Goal: Task Accomplishment & Management: Complete application form

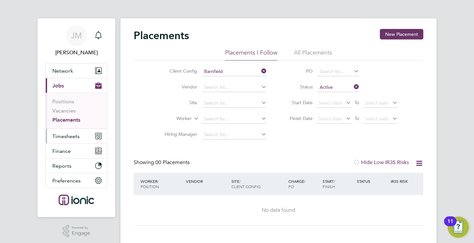
click at [69, 136] on span "Timesheets" at bounding box center [65, 136] width 27 height 6
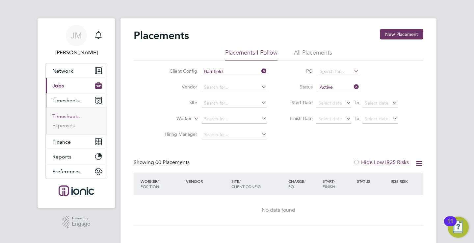
click at [71, 117] on link "Timesheets" at bounding box center [65, 116] width 27 height 6
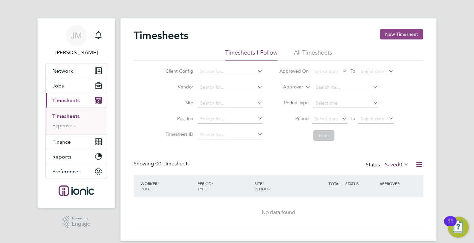
click at [408, 36] on button "New Timesheet" at bounding box center [401, 34] width 43 height 11
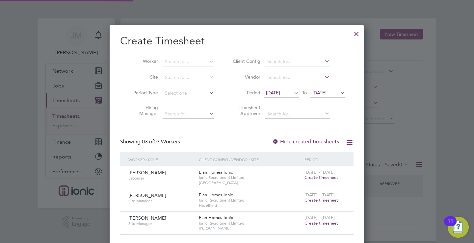
scroll to position [223, 255]
click at [280, 92] on span "[DATE]" at bounding box center [273, 93] width 14 height 6
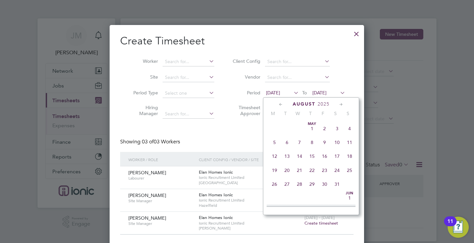
scroll to position [228, 0]
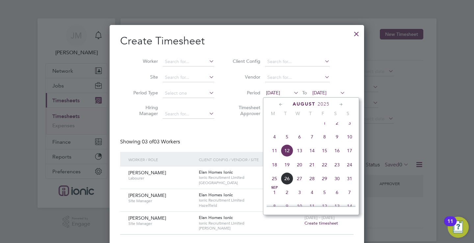
click at [275, 170] on span "18" at bounding box center [274, 165] width 13 height 13
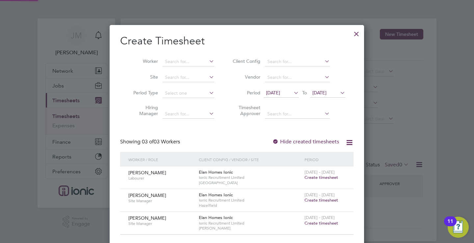
scroll to position [223, 255]
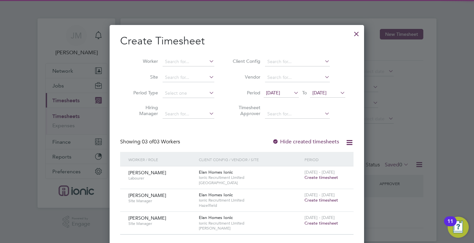
click at [327, 93] on span "[DATE]" at bounding box center [320, 93] width 14 height 6
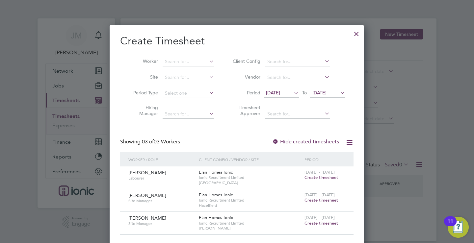
scroll to position [242, 0]
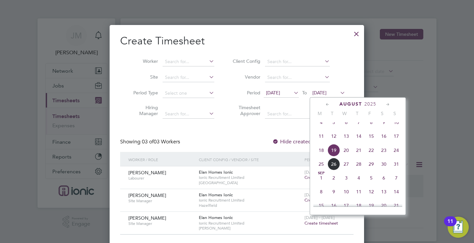
click at [396, 157] on span "24" at bounding box center [396, 150] width 13 height 13
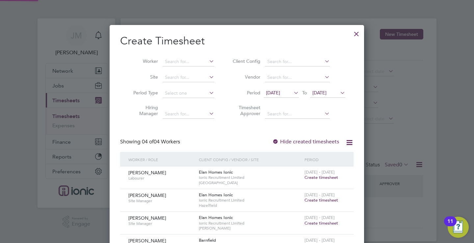
scroll to position [246, 255]
click at [318, 200] on span "Create timesheet" at bounding box center [322, 201] width 34 height 6
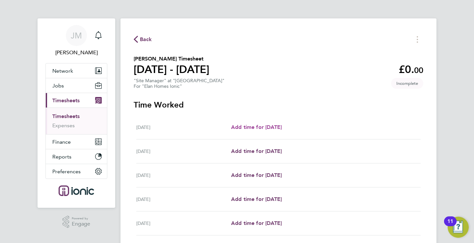
click at [264, 128] on span "Add time for Mon 18 Aug" at bounding box center [256, 127] width 51 height 6
select select "30"
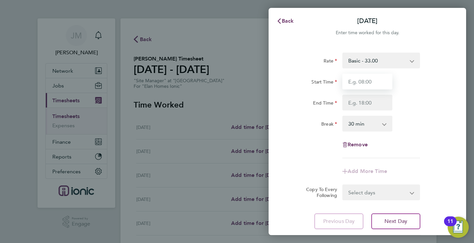
click at [364, 86] on input "Start Time" at bounding box center [368, 82] width 50 height 16
type input "07:30"
click at [365, 104] on input "End Time" at bounding box center [368, 103] width 50 height 16
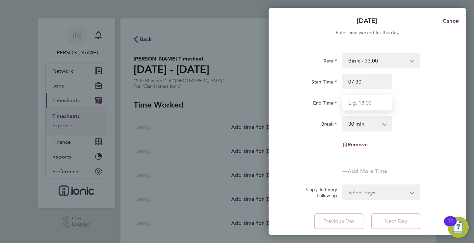
type input "16:30"
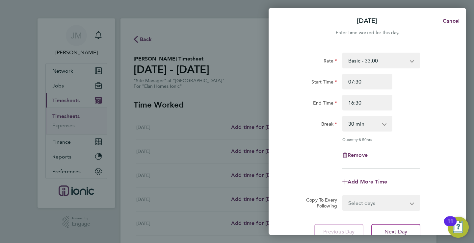
click at [449, 161] on div "Rate Basic - 33.00 Start Time 07:30 End Time 16:30 Break 0 min 15 min 30 min 45…" at bounding box center [368, 146] width 198 height 203
click at [405, 228] on button "Next Day" at bounding box center [396, 232] width 49 height 16
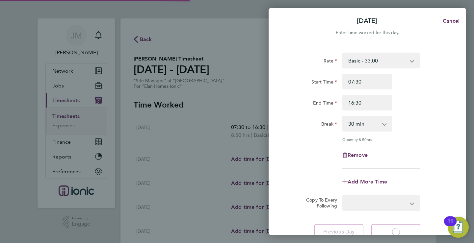
select select "30"
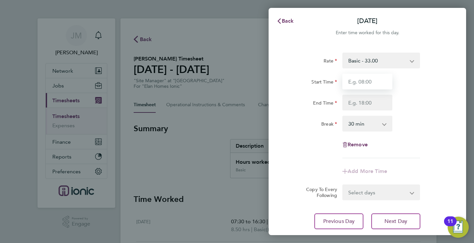
click at [360, 79] on input "Start Time" at bounding box center [368, 82] width 50 height 16
type input "07:30"
click at [365, 101] on input "End Time" at bounding box center [368, 103] width 50 height 16
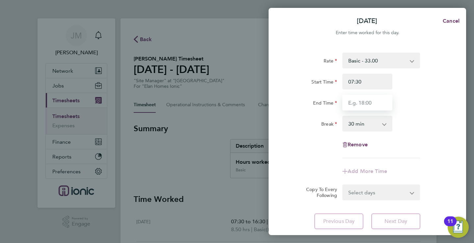
type input "16:30"
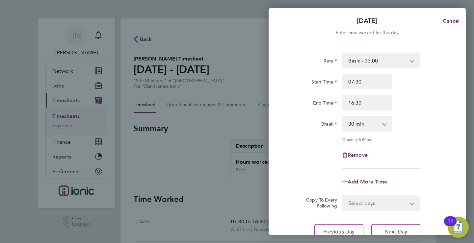
click at [424, 157] on div "Rate Basic - 33.00 Start Time 07:30 End Time 16:30 Break 0 min 15 min 30 min 45…" at bounding box center [367, 111] width 161 height 116
click at [402, 225] on button "Next Day" at bounding box center [396, 232] width 49 height 16
select select "30"
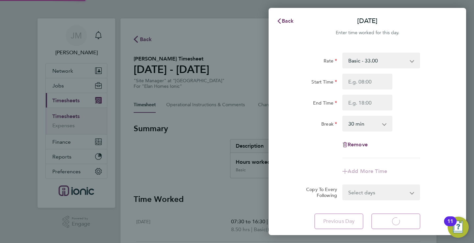
select select "30"
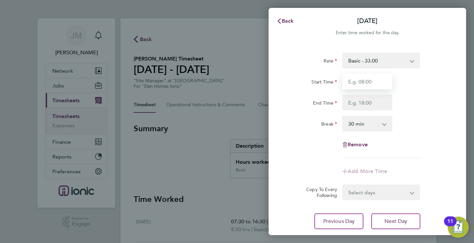
click at [368, 83] on input "Start Time" at bounding box center [368, 82] width 50 height 16
type input "07:30"
click at [368, 102] on input "End Time" at bounding box center [368, 103] width 50 height 16
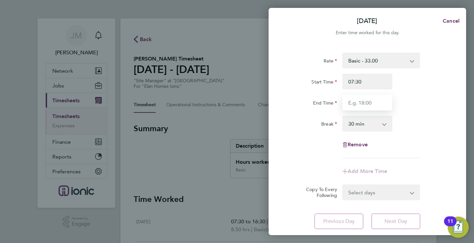
type input "16:30"
click at [404, 221] on div "Rate Basic - 33.00 Start Time 07:30 End Time 16:30 Break 0 min 15 min 30 min 45…" at bounding box center [368, 141] width 198 height 193
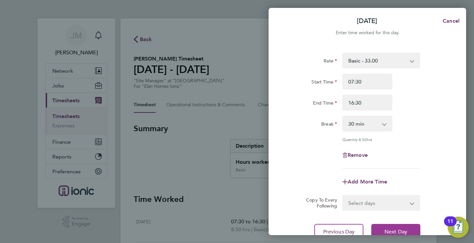
click at [404, 229] on span "Next Day" at bounding box center [396, 232] width 23 height 7
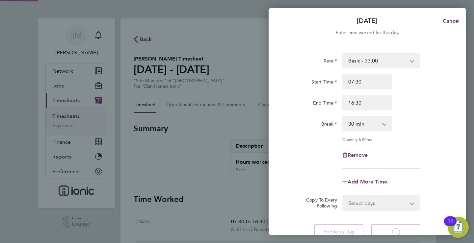
select select "30"
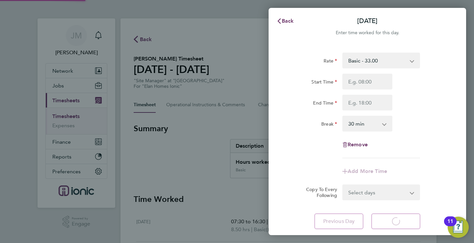
select select "30"
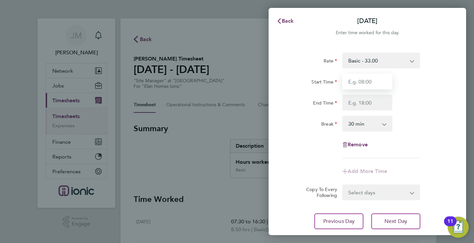
click at [363, 83] on input "Start Time" at bounding box center [368, 82] width 50 height 16
type input "07:30"
click at [362, 102] on input "End Time" at bounding box center [368, 103] width 50 height 16
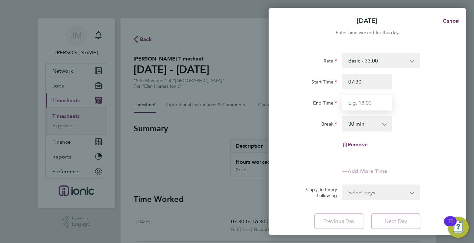
type input "16:30"
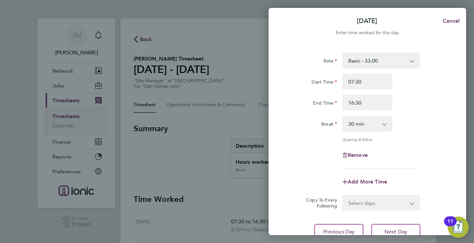
click at [425, 99] on div "End Time 16:30" at bounding box center [368, 103] width 166 height 16
click at [404, 226] on button "Next Day" at bounding box center [396, 232] width 49 height 16
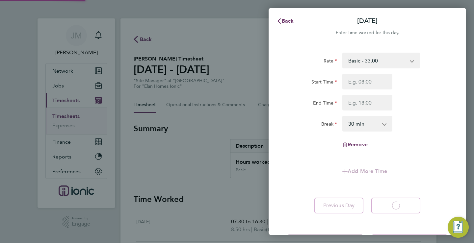
select select "30"
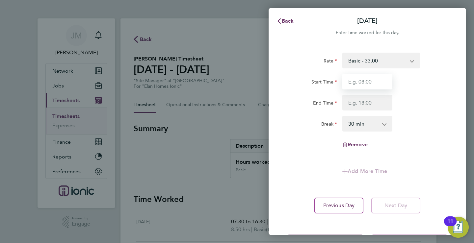
click at [353, 79] on input "Start Time" at bounding box center [368, 82] width 50 height 16
type input "07:30"
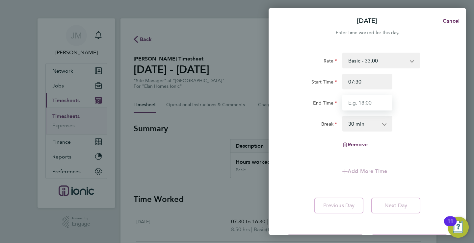
click at [360, 104] on input "End Time" at bounding box center [368, 103] width 50 height 16
type input "15:30"
click at [433, 131] on div "Break 0 min 15 min 30 min 45 min 60 min 75 min 90 min" at bounding box center [368, 124] width 166 height 16
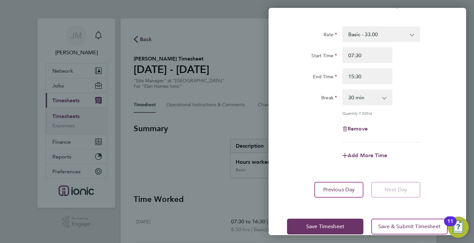
scroll to position [38, 0]
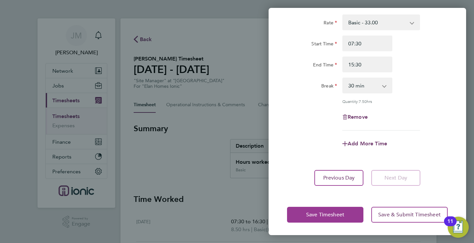
click at [320, 212] on span "Save Timesheet" at bounding box center [325, 215] width 38 height 7
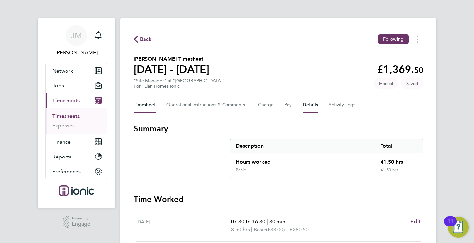
click at [313, 103] on button "Details" at bounding box center [310, 105] width 15 height 16
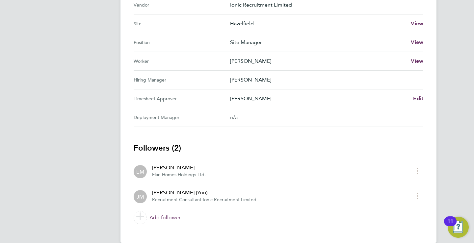
scroll to position [261, 0]
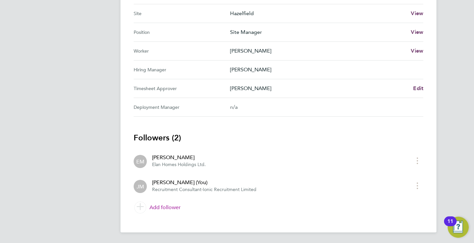
click at [168, 207] on link "Add follower" at bounding box center [279, 208] width 290 height 18
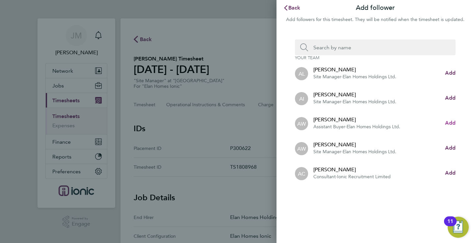
click at [451, 124] on span "Add" at bounding box center [450, 123] width 11 height 6
click at [142, 105] on div "Back Add follower Add followers for this timesheet. They will be notified when …" at bounding box center [237, 121] width 474 height 243
click at [293, 8] on span "Back" at bounding box center [295, 8] width 12 height 6
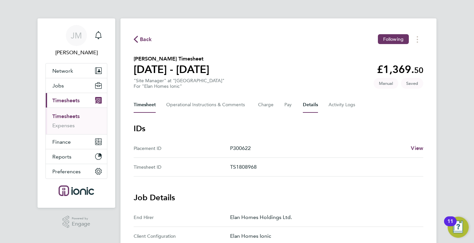
click at [142, 102] on button "Timesheet" at bounding box center [145, 105] width 22 height 16
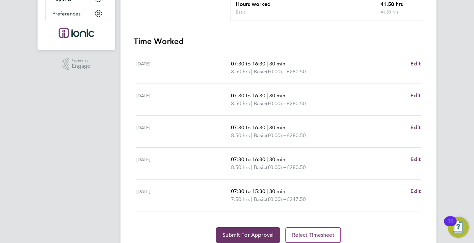
scroll to position [184, 0]
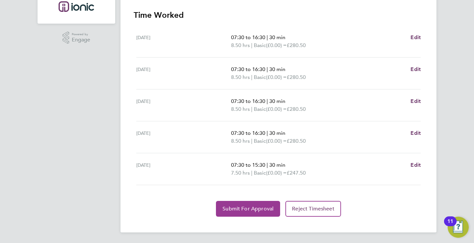
click at [262, 207] on span "Submit For Approval" at bounding box center [248, 209] width 51 height 7
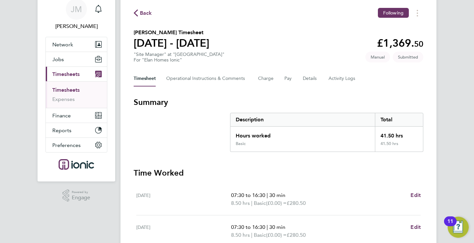
scroll to position [0, 0]
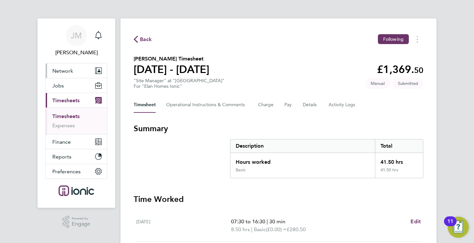
click at [67, 72] on span "Network" at bounding box center [62, 71] width 21 height 6
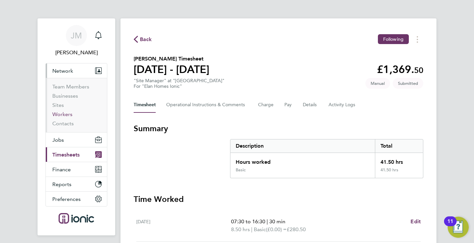
click at [63, 114] on link "Workers" at bounding box center [62, 114] width 20 height 6
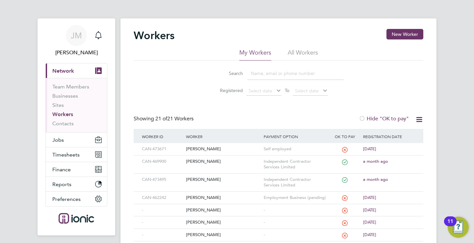
click at [278, 75] on input at bounding box center [296, 73] width 96 height 13
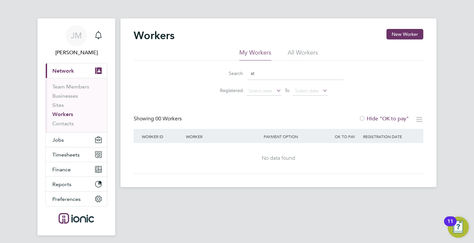
type input "s"
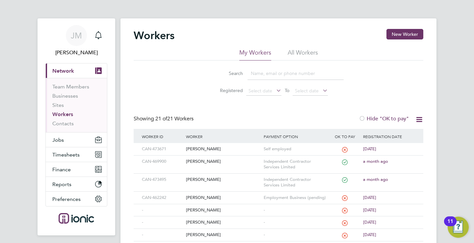
click at [256, 75] on input at bounding box center [296, 73] width 96 height 13
paste input "07971 263888"
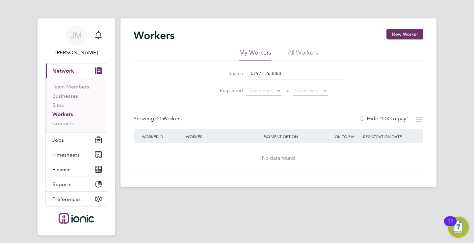
click at [265, 74] on input "07971 263888" at bounding box center [296, 73] width 96 height 13
type input "07971263888"
click at [402, 29] on button "New Worker" at bounding box center [405, 34] width 37 height 11
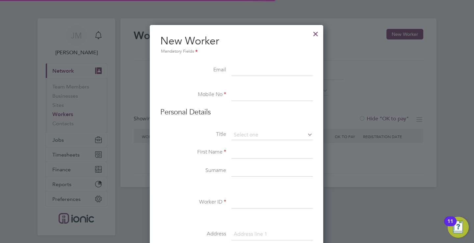
scroll to position [561, 175]
click at [238, 99] on input at bounding box center [272, 95] width 81 height 12
paste input "07971 263888"
type input "07971 263888"
click at [246, 154] on input at bounding box center [272, 153] width 81 height 12
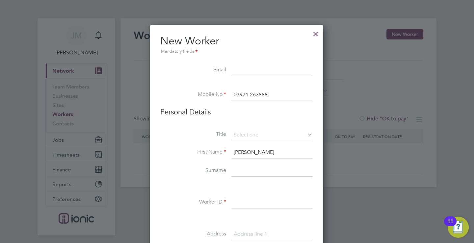
type input "[PERSON_NAME]"
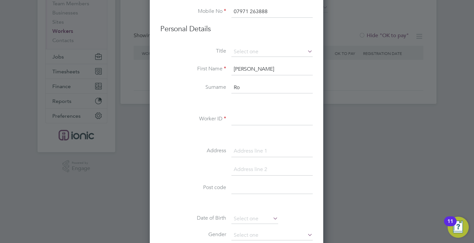
scroll to position [84, 0]
type input "Robinson"
click at [251, 120] on input at bounding box center [272, 119] width 81 height 12
paste input "CAN-325274"
type input "CAN-325274"
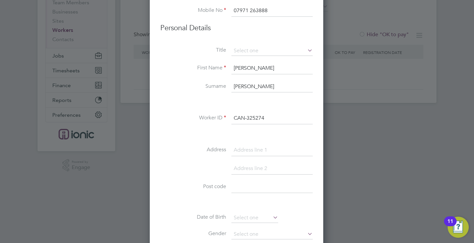
click at [159, 140] on div "New Worker Mandatory Fields Email Mobile No 07971 263888 Personal Details Title…" at bounding box center [237, 221] width 174 height 560
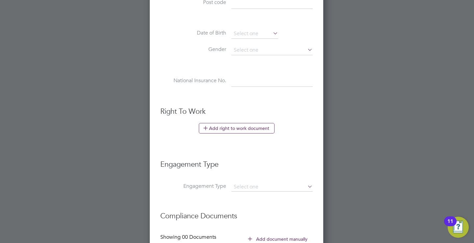
scroll to position [295, 0]
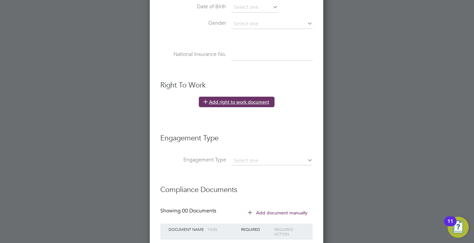
click at [242, 102] on button "Add right to work document" at bounding box center [237, 102] width 76 height 11
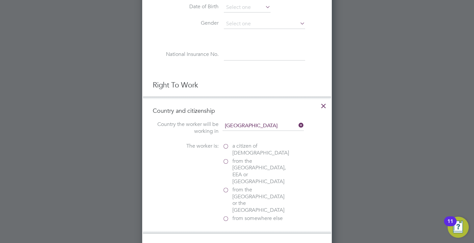
click at [225, 149] on label "a citizen of United Kingdom" at bounding box center [256, 150] width 66 height 14
click at [0, 0] on input "a citizen of United Kingdom" at bounding box center [0, 0] width 0 height 0
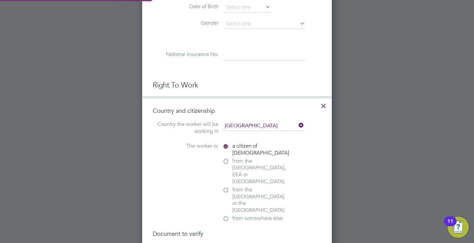
scroll to position [821, 190]
click at [179, 190] on div "The worker is: a citizen of United Kingdom from the EU, EEA or Switzerland from…" at bounding box center [237, 183] width 169 height 81
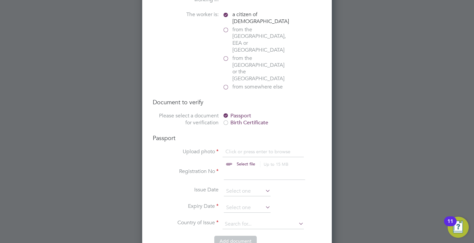
scroll to position [453, 0]
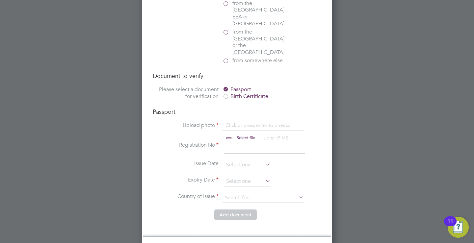
click at [252, 122] on input "file" at bounding box center [252, 132] width 103 height 20
click at [249, 122] on input "file" at bounding box center [252, 132] width 103 height 20
type input "C:\fakepath\Ste Robinson - Passport.docx"
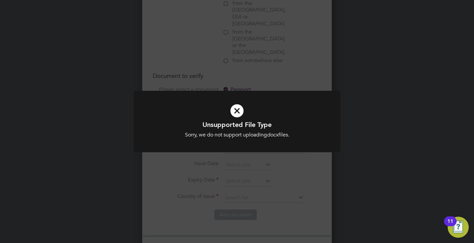
click at [237, 119] on icon at bounding box center [237, 111] width 171 height 26
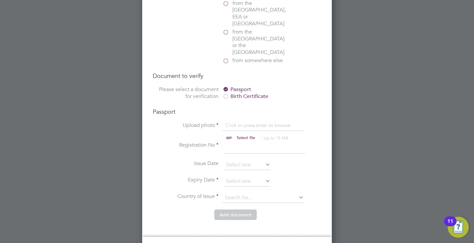
click at [244, 122] on input "file" at bounding box center [252, 132] width 103 height 20
type input "C:\fakepath\Ste Robinson - Passport.pdf"
click at [257, 142] on input at bounding box center [264, 148] width 81 height 12
click at [258, 142] on input at bounding box center [264, 148] width 81 height 12
click at [252, 142] on input "54308" at bounding box center [264, 148] width 81 height 12
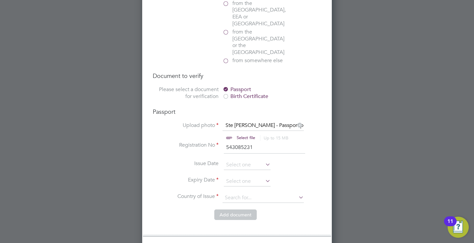
type input "543085231"
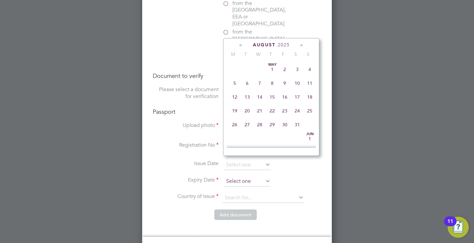
click at [249, 177] on input at bounding box center [247, 182] width 47 height 10
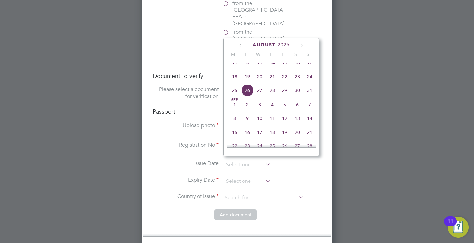
click at [281, 42] on span "2025" at bounding box center [284, 45] width 12 height 6
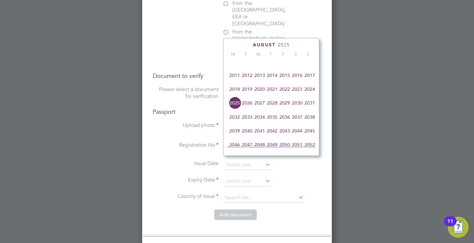
click at [249, 106] on span "2026" at bounding box center [247, 103] width 13 height 13
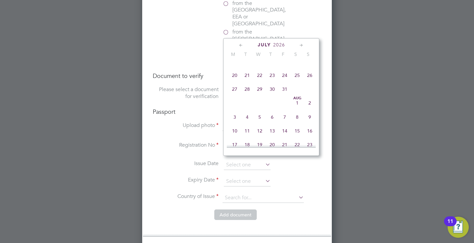
click at [301, 44] on icon at bounding box center [301, 45] width 6 height 7
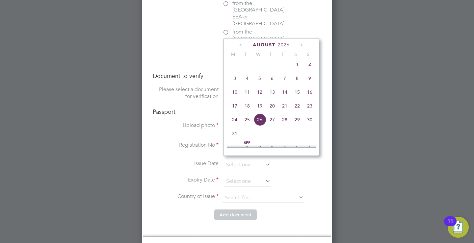
click at [301, 44] on icon at bounding box center [301, 45] width 6 height 7
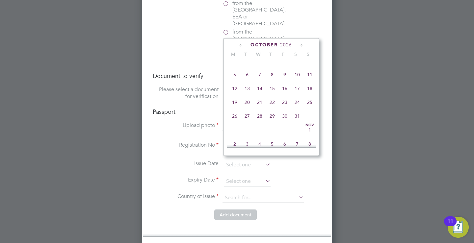
click at [301, 44] on icon at bounding box center [301, 45] width 6 height 7
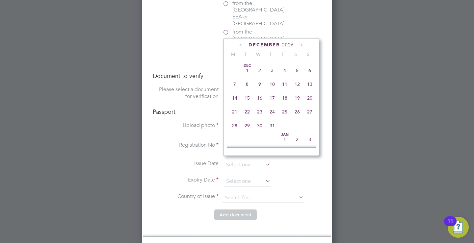
click at [260, 104] on span "16" at bounding box center [260, 98] width 13 height 13
type input "[DATE]"
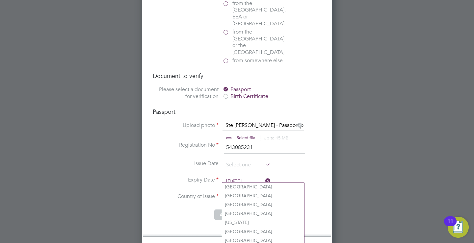
click at [242, 193] on input at bounding box center [263, 198] width 81 height 10
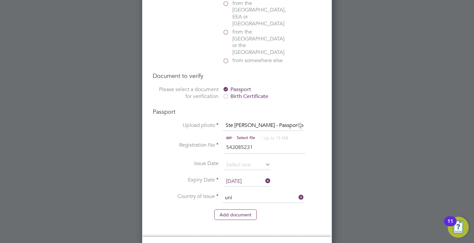
click at [249, 220] on li "Uni ted Kingdom" at bounding box center [284, 222] width 125 height 9
type input "United Kingdom"
click at [247, 210] on button "Add document" at bounding box center [235, 215] width 42 height 11
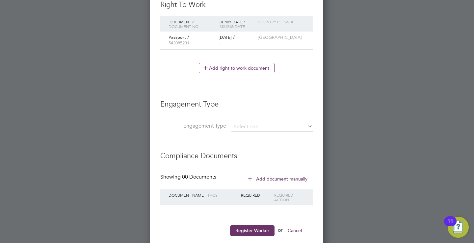
scroll to position [389, 0]
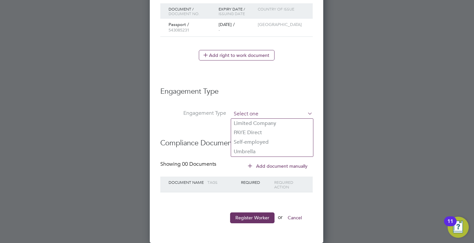
click at [292, 117] on input at bounding box center [272, 114] width 81 height 9
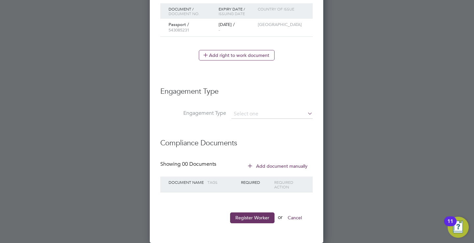
click at [274, 140] on li "Self-employed" at bounding box center [272, 143] width 82 height 10
type input "Self-employed"
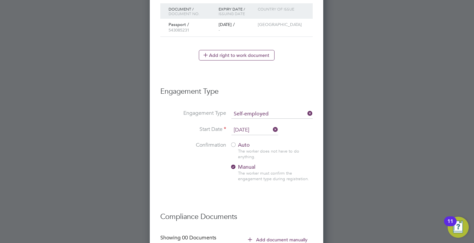
click at [236, 146] on div at bounding box center [233, 145] width 7 height 7
click at [177, 167] on li "Confirmation Auto The worker does not have to do anything. Manual The worker mu…" at bounding box center [236, 167] width 153 height 51
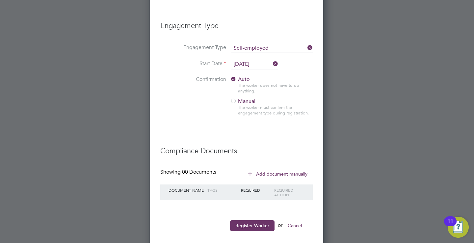
scroll to position [462, 0]
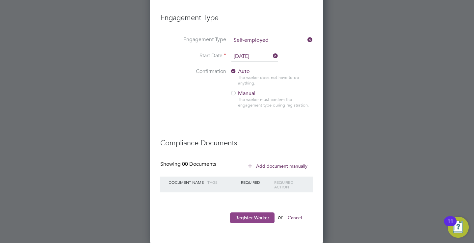
click at [244, 214] on button "Register Worker" at bounding box center [252, 218] width 44 height 11
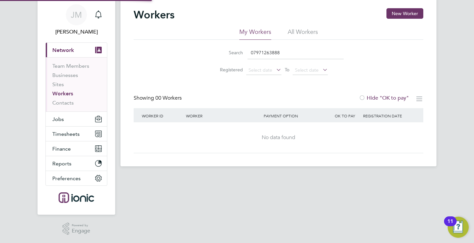
scroll to position [0, 0]
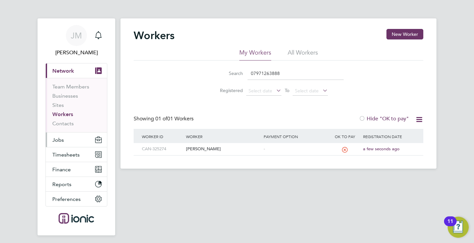
click at [64, 142] on button "Jobs" at bounding box center [76, 140] width 61 height 14
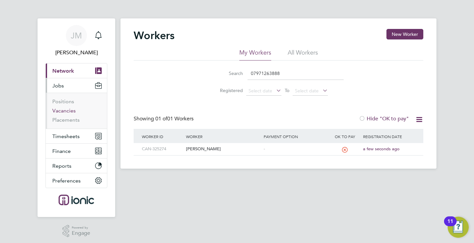
click at [68, 110] on link "Vacancies" at bounding box center [63, 111] width 23 height 6
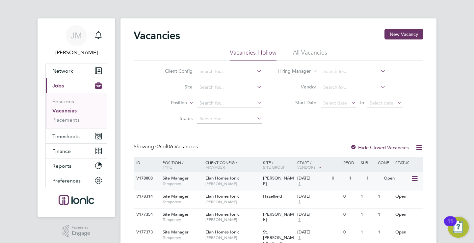
click at [392, 177] on div "Open" at bounding box center [396, 179] width 29 height 12
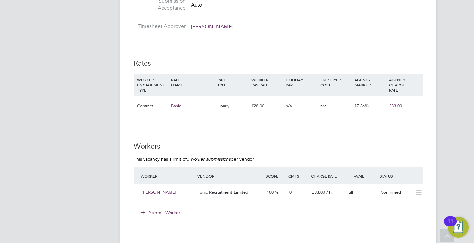
scroll to position [382, 0]
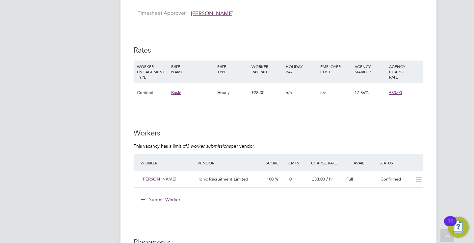
click at [164, 197] on button "Submit Worker" at bounding box center [160, 200] width 49 height 11
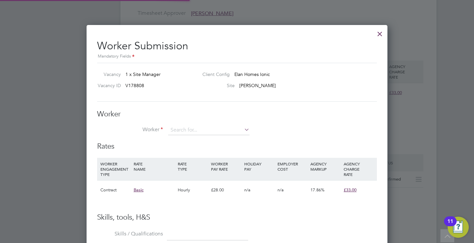
scroll to position [400, 301]
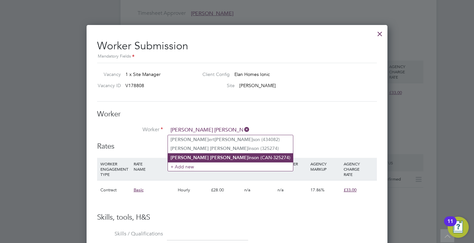
click at [210, 156] on b "[PERSON_NAME]" at bounding box center [229, 158] width 38 height 6
type input "[PERSON_NAME] (CAN-325274)"
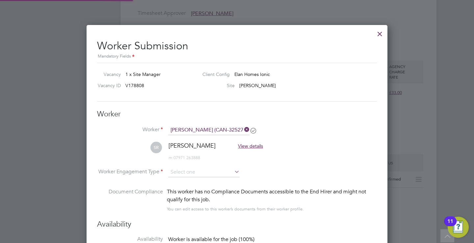
scroll to position [3, 3]
click at [195, 174] on input at bounding box center [203, 173] width 71 height 10
click at [194, 179] on li "Contract" at bounding box center [204, 182] width 72 height 9
type input "Contract"
click at [263, 172] on li "Worker Engagement Type [DEMOGRAPHIC_DATA]" at bounding box center [237, 178] width 280 height 20
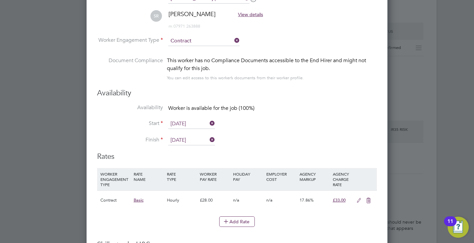
click at [199, 124] on input "[DATE]" at bounding box center [191, 124] width 47 height 10
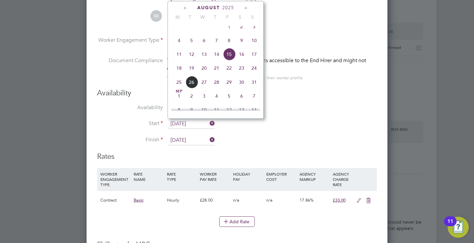
click at [232, 73] on span "22" at bounding box center [229, 68] width 13 height 13
type input "[DATE]"
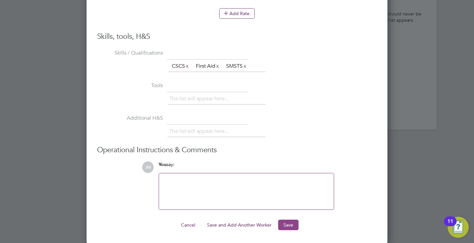
click at [288, 222] on button "Save" at bounding box center [288, 225] width 20 height 11
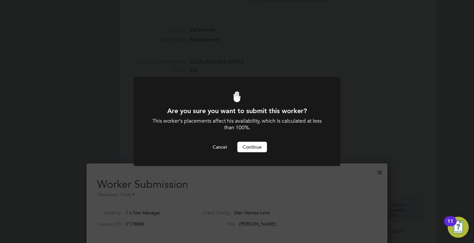
click at [255, 147] on button "Continue" at bounding box center [252, 147] width 30 height 11
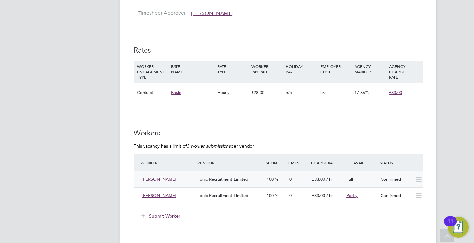
click at [417, 181] on icon at bounding box center [419, 179] width 8 height 5
click at [309, 179] on div "0" at bounding box center [298, 179] width 23 height 11
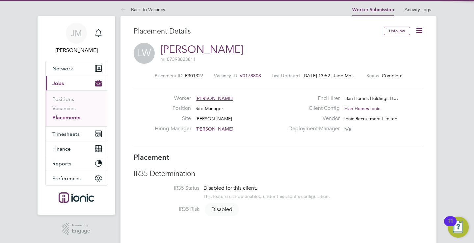
click at [421, 31] on icon at bounding box center [419, 31] width 8 height 8
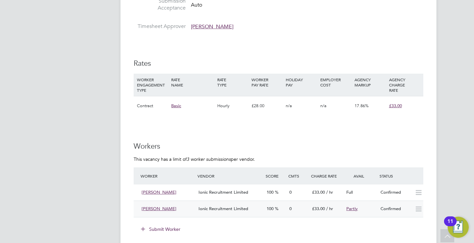
click at [418, 209] on icon at bounding box center [419, 209] width 8 height 5
click at [394, 210] on div "Confirmed" at bounding box center [395, 209] width 34 height 11
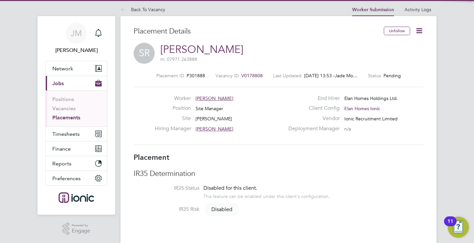
click at [419, 29] on icon at bounding box center [419, 31] width 8 height 8
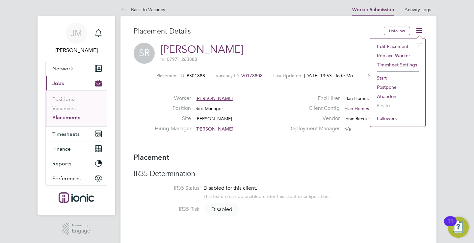
click at [388, 77] on li "Start" at bounding box center [398, 77] width 48 height 9
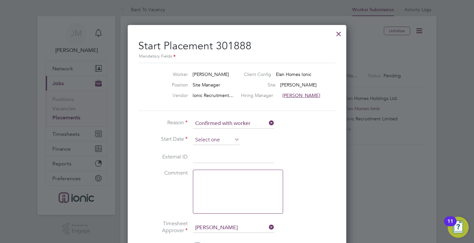
click at [230, 140] on input at bounding box center [216, 140] width 47 height 10
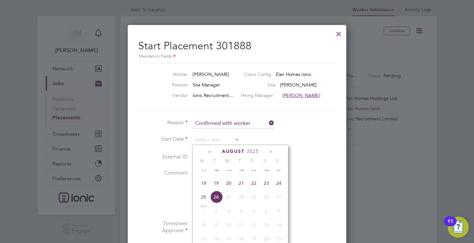
click at [254, 189] on span "22" at bounding box center [254, 183] width 13 height 13
type input "[DATE]"
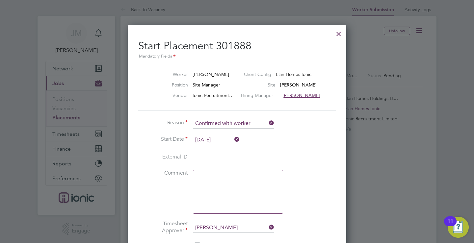
click at [302, 164] on li "External ID" at bounding box center [237, 161] width 198 height 18
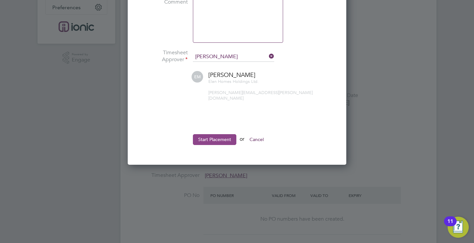
click at [229, 134] on button "Start Placement" at bounding box center [214, 139] width 43 height 11
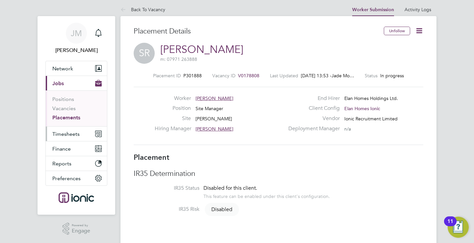
click at [64, 136] on span "Timesheets" at bounding box center [65, 134] width 27 height 6
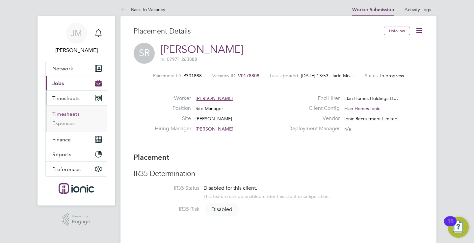
click at [69, 115] on link "Timesheets" at bounding box center [65, 114] width 27 height 6
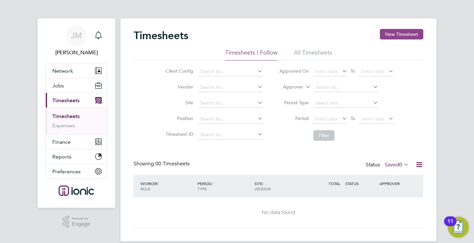
click at [407, 33] on button "New Timesheet" at bounding box center [401, 34] width 43 height 11
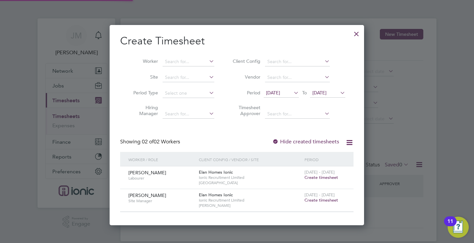
scroll to position [200, 255]
click at [286, 99] on li "Period [DATE] To [DATE]" at bounding box center [288, 94] width 131 height 16
click at [284, 90] on span "[DATE]" at bounding box center [281, 93] width 35 height 9
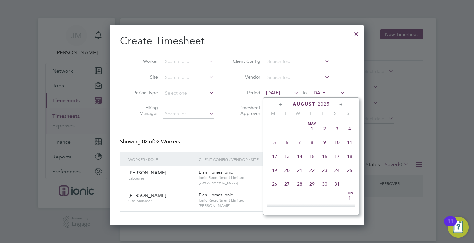
scroll to position [228, 0]
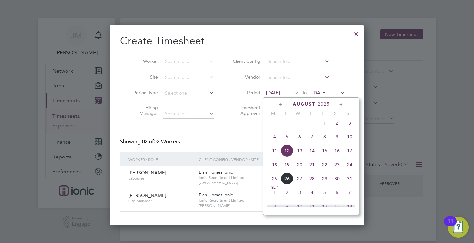
click at [326, 171] on span "22" at bounding box center [325, 165] width 13 height 13
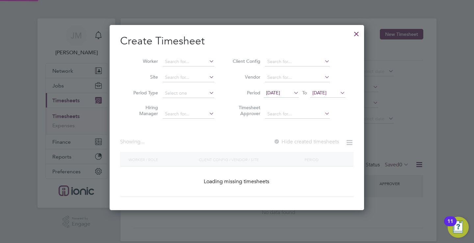
scroll to position [223, 255]
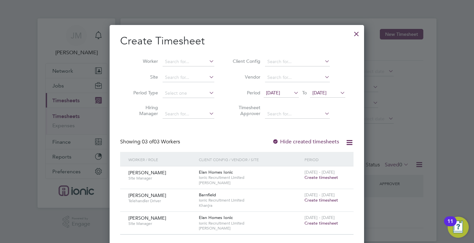
click at [322, 223] on span "Create timesheet" at bounding box center [322, 224] width 34 height 6
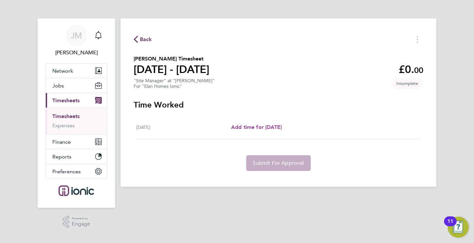
click at [259, 128] on span "Add time for [DATE]" at bounding box center [256, 127] width 51 height 6
select select "30"
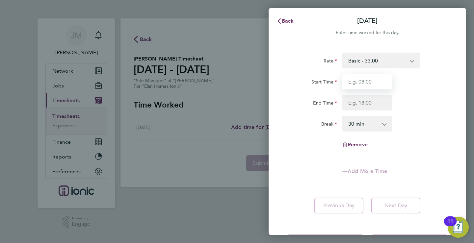
click at [357, 82] on input "Start Time" at bounding box center [368, 82] width 50 height 16
type input "08:00"
click at [364, 105] on input "End Time" at bounding box center [368, 103] width 50 height 16
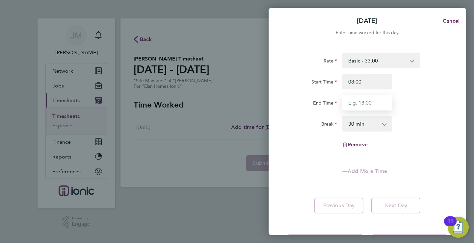
type input "16:00"
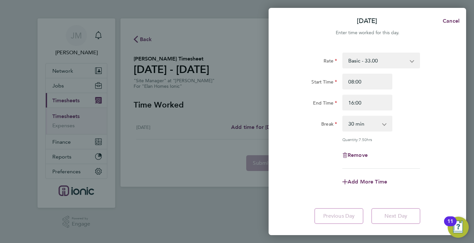
click at [429, 141] on div "Rate Basic - 33.00 Start Time 08:00 End Time 16:00 Break 0 min 15 min 30 min 45…" at bounding box center [367, 111] width 161 height 116
click at [389, 195] on div "Rate Basic - 33.00 Start Time 08:00 End Time 16:00 Break 0 min 15 min 30 min 45…" at bounding box center [368, 138] width 198 height 187
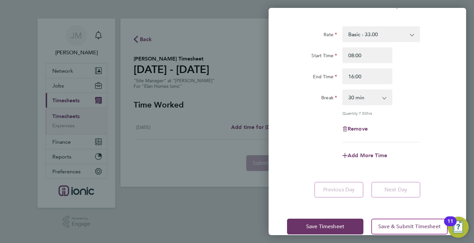
scroll to position [38, 0]
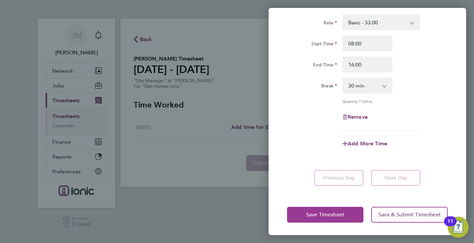
click at [331, 213] on span "Save Timesheet" at bounding box center [325, 215] width 38 height 7
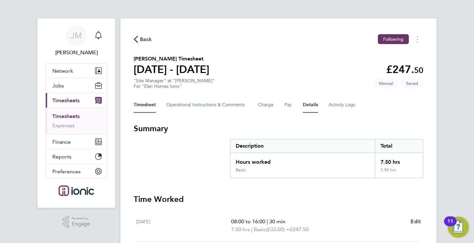
click at [308, 106] on button "Details" at bounding box center [310, 105] width 15 height 16
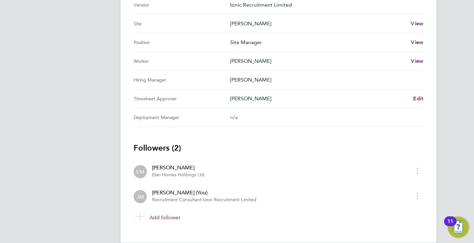
scroll to position [261, 0]
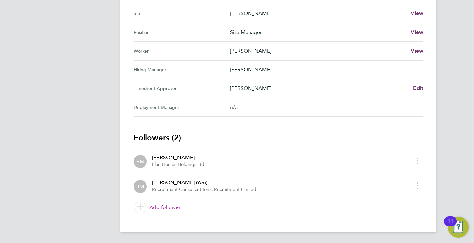
click at [171, 206] on link "Add follower" at bounding box center [279, 208] width 290 height 18
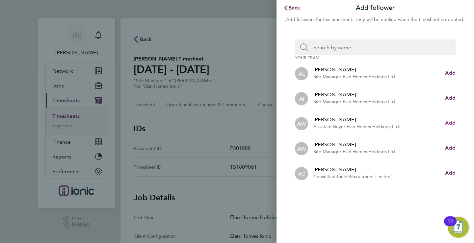
click at [450, 122] on span "Add" at bounding box center [450, 123] width 11 height 6
click at [294, 8] on span "Back" at bounding box center [295, 8] width 12 height 6
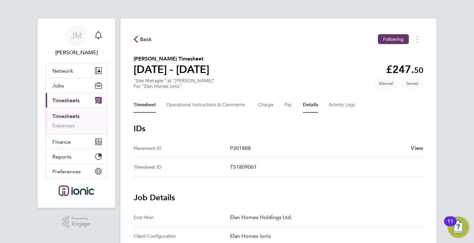
click at [140, 105] on button "Timesheet" at bounding box center [145, 105] width 22 height 16
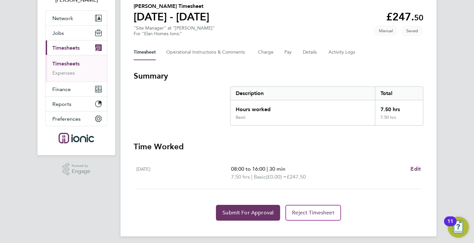
scroll to position [57, 0]
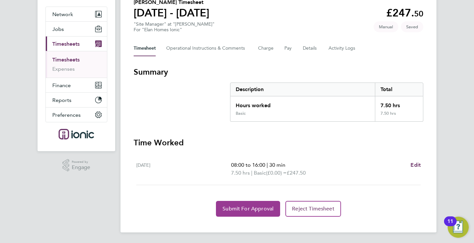
click at [258, 206] on span "Submit For Approval" at bounding box center [248, 209] width 51 height 7
